Goal: Task Accomplishment & Management: Manage account settings

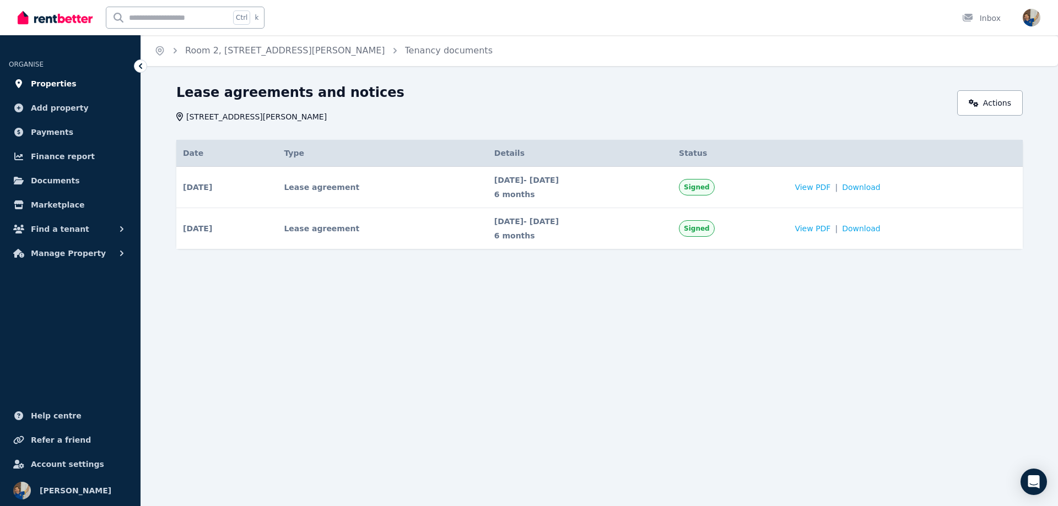
click at [41, 82] on span "Properties" at bounding box center [54, 83] width 46 height 13
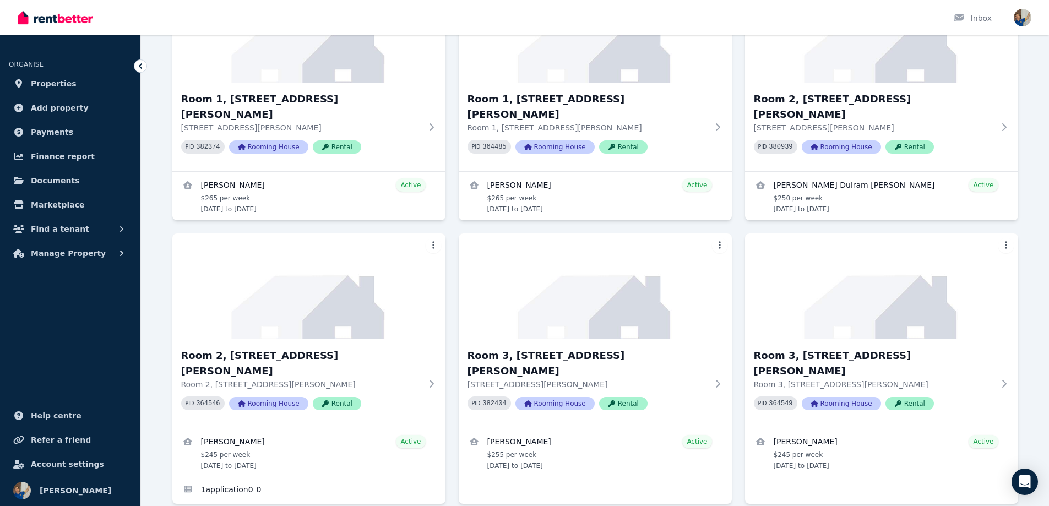
scroll to position [220, 0]
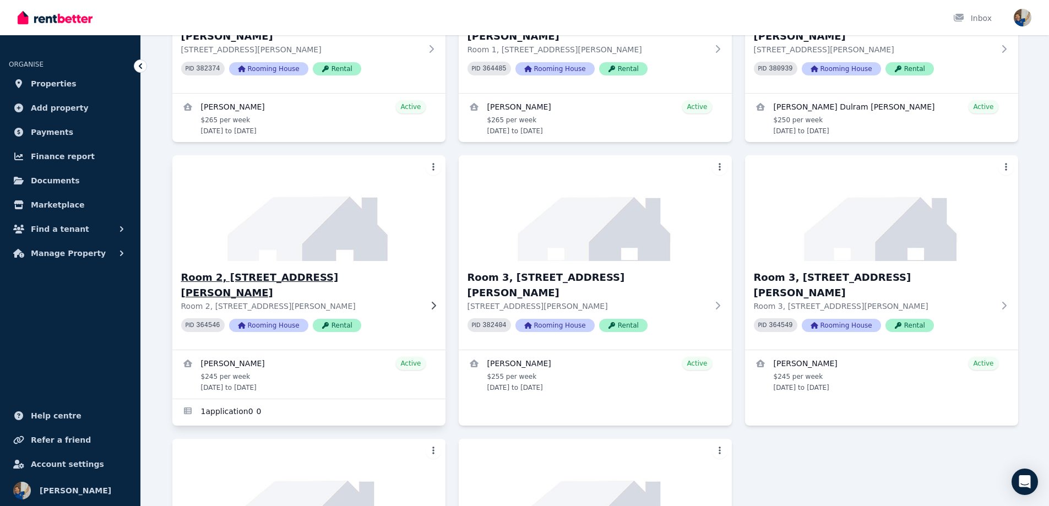
click at [325, 231] on img at bounding box center [308, 208] width 287 height 111
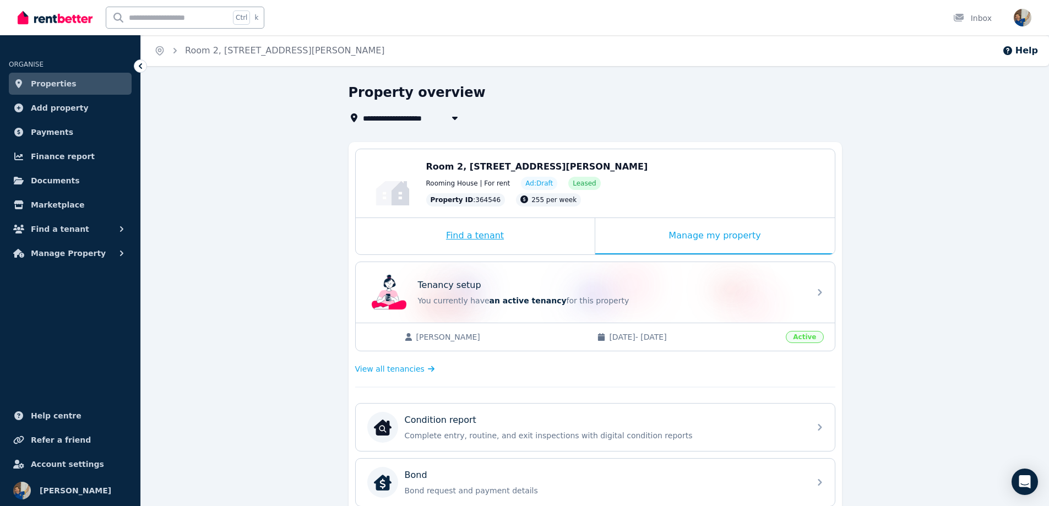
click at [462, 237] on div "Find a tenant" at bounding box center [475, 236] width 239 height 36
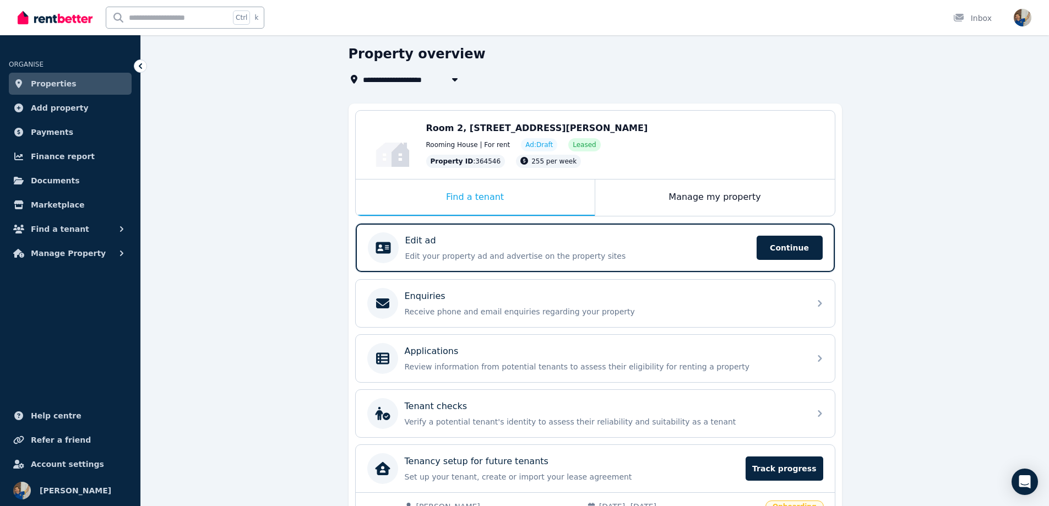
scroll to position [102, 0]
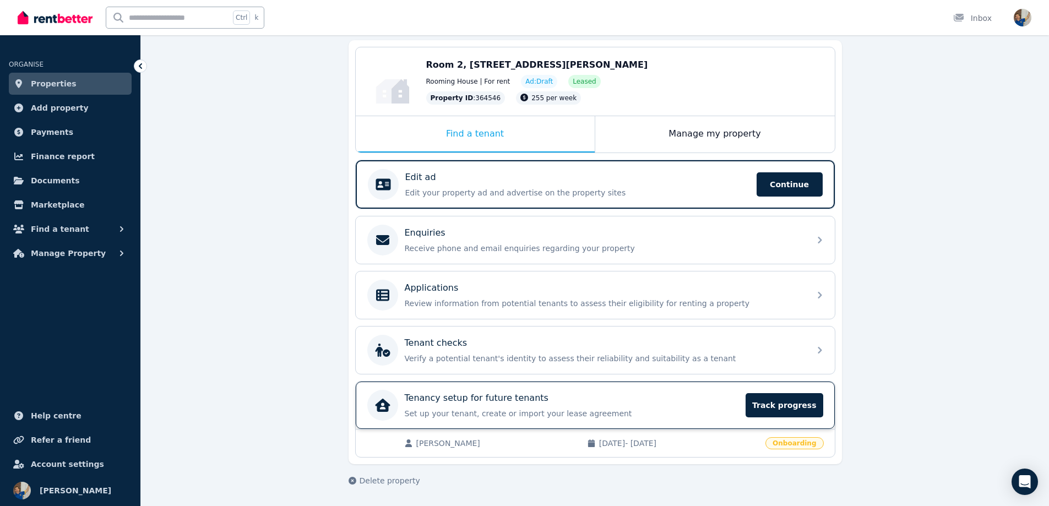
click at [615, 414] on p "Set up your tenant, create or import your lease agreement" at bounding box center [572, 413] width 335 height 11
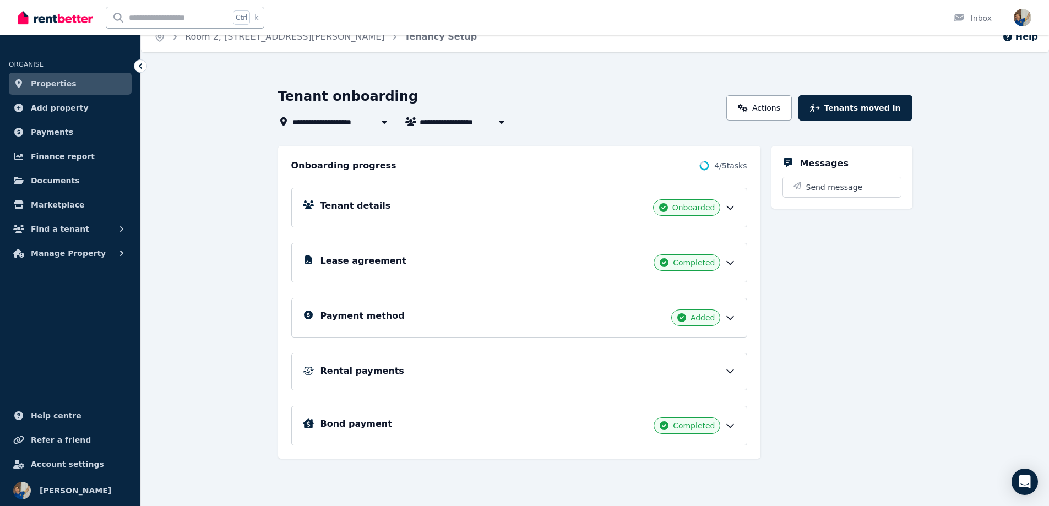
scroll to position [18, 0]
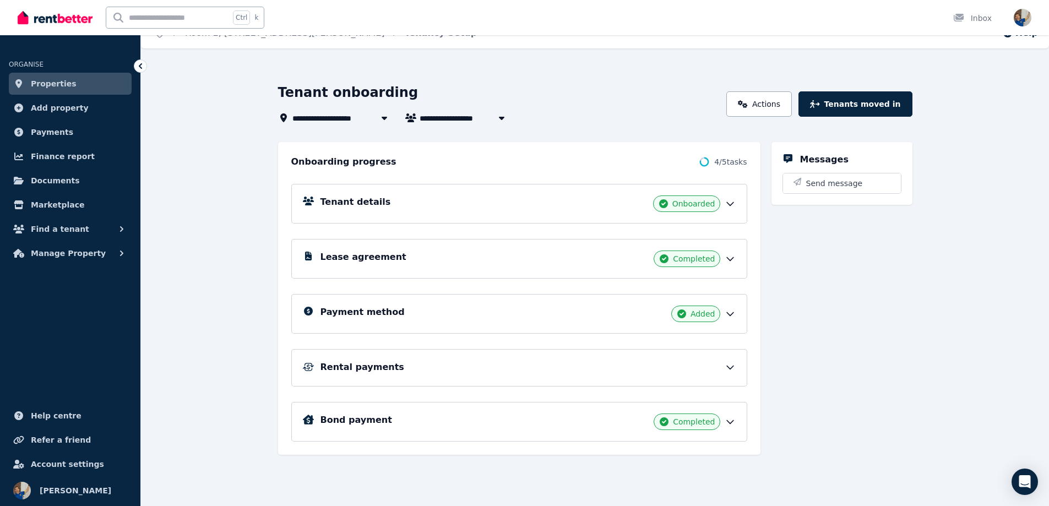
click at [730, 259] on icon at bounding box center [730, 258] width 11 height 11
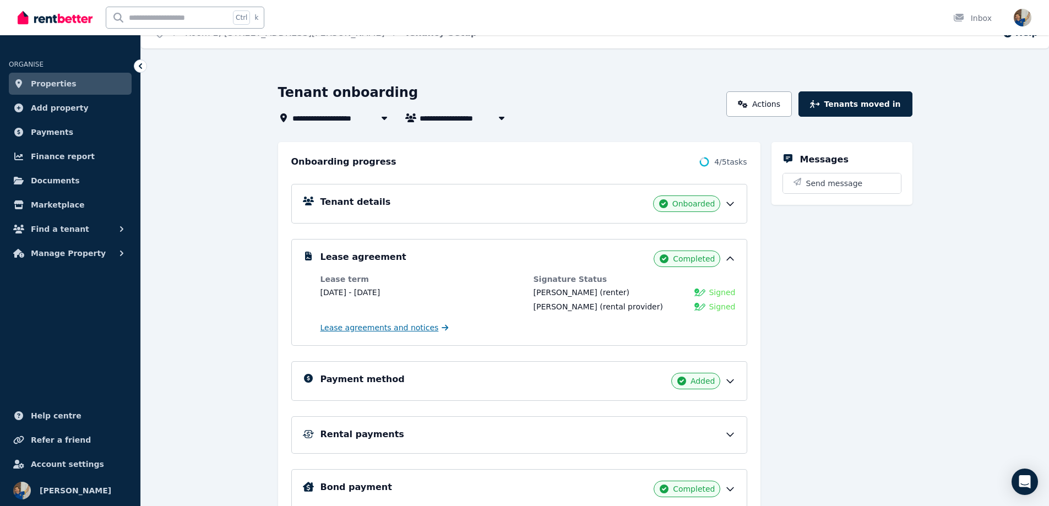
click at [388, 329] on span "Lease agreements and notices" at bounding box center [380, 327] width 118 height 11
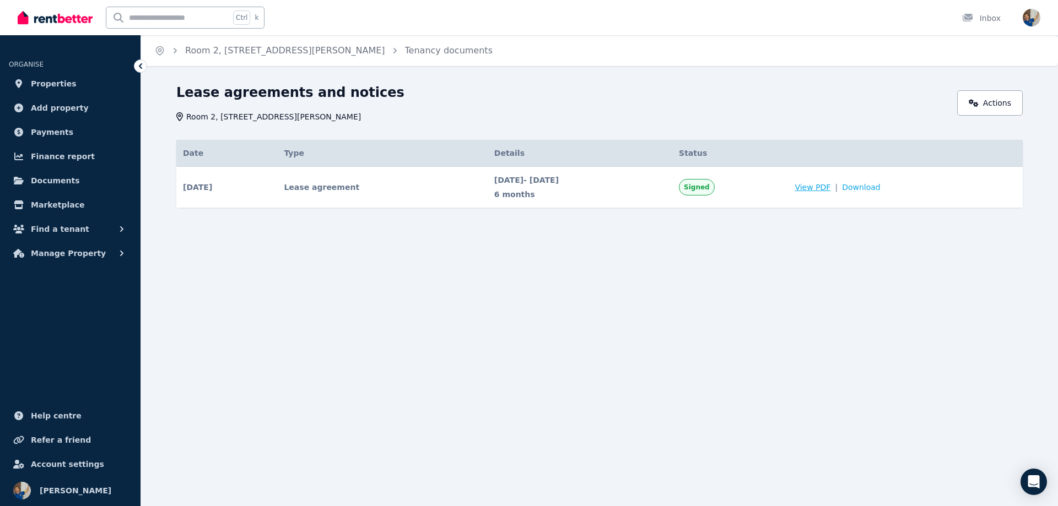
click at [830, 185] on span "View PDF" at bounding box center [812, 187] width 36 height 11
